Goal: Information Seeking & Learning: Learn about a topic

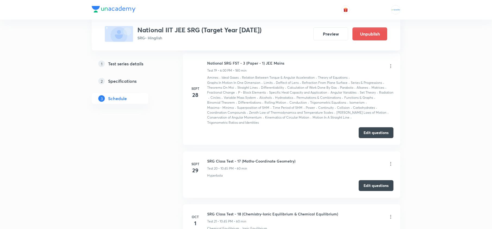
scroll to position [1298, 0]
click at [335, 36] on button "Preview" at bounding box center [331, 33] width 35 height 13
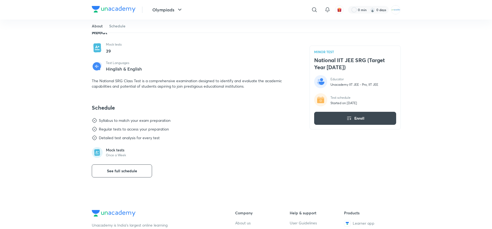
scroll to position [183, 0]
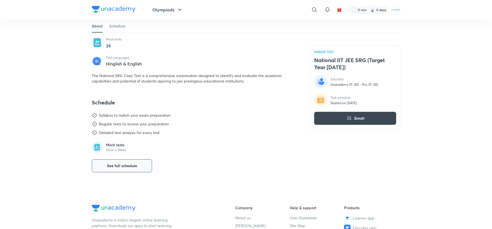
click at [135, 165] on span "See full schedule" at bounding box center [122, 165] width 30 height 5
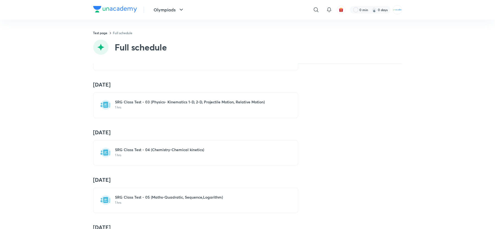
scroll to position [164, 0]
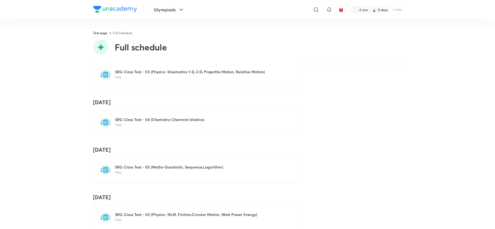
click at [149, 124] on p "1 hrs" at bounding box center [198, 125] width 167 height 4
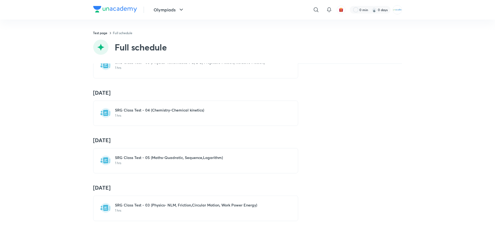
scroll to position [174, 0]
click at [179, 155] on div "SRG Class Test - 05 (Maths-Quadratic, Sequence,Logarithm) 1 hrs" at bounding box center [195, 160] width 205 height 25
click at [200, 165] on p "1 hrs" at bounding box center [198, 163] width 167 height 4
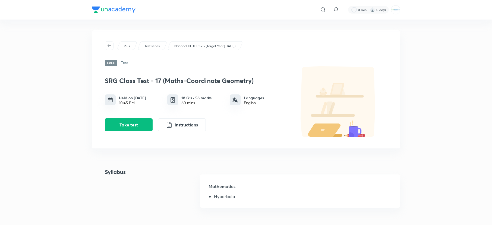
click at [209, 105] on div "60 mins" at bounding box center [197, 103] width 30 height 4
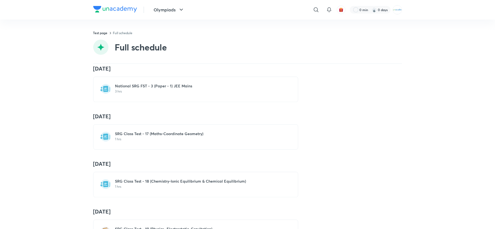
scroll to position [927, 0]
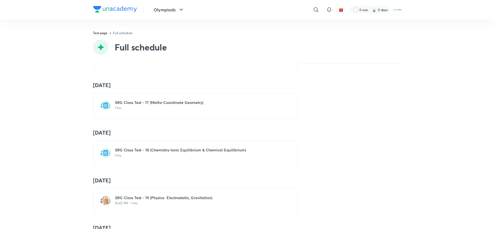
click at [182, 158] on p "1 hrs" at bounding box center [198, 156] width 167 height 4
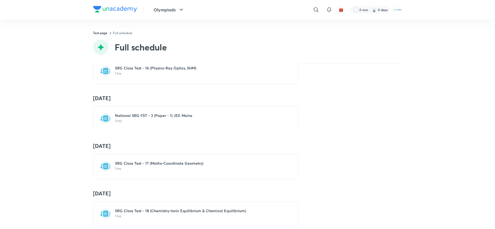
scroll to position [866, 0]
click at [162, 124] on p "3 hrs" at bounding box center [198, 122] width 167 height 4
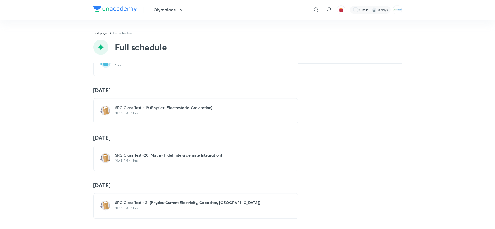
scroll to position [1017, 0]
